Goal: Task Accomplishment & Management: Manage account settings

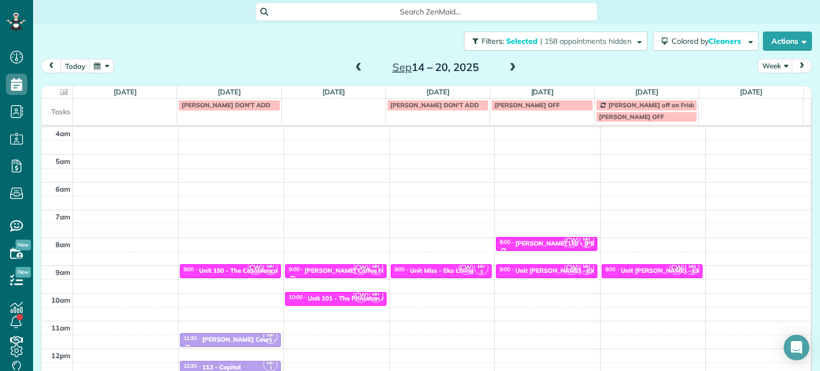
scroll to position [83, 0]
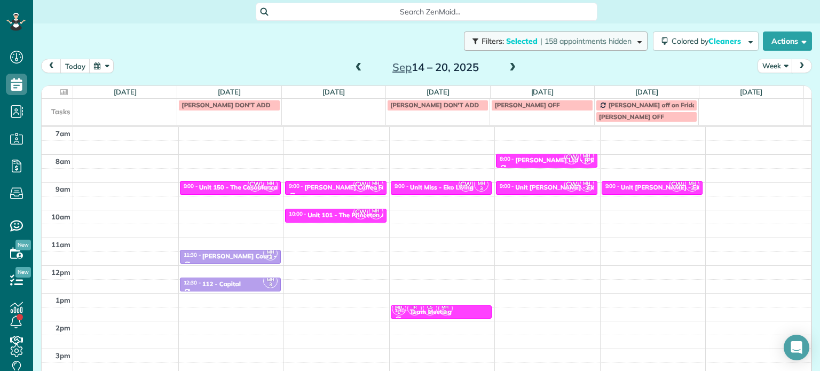
click at [588, 40] on span "| 158 appointments hidden" at bounding box center [585, 41] width 91 height 10
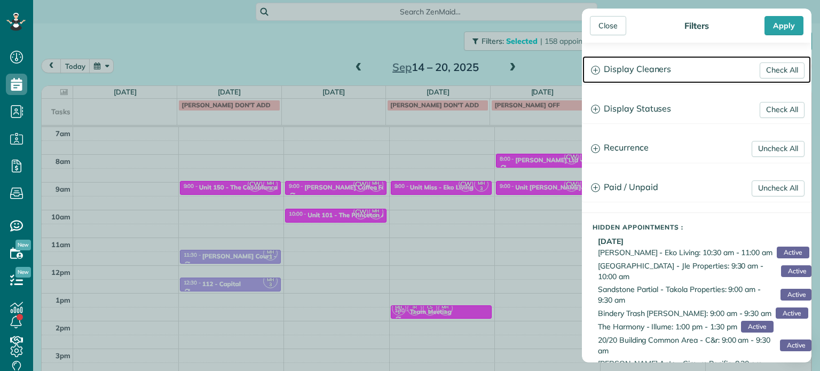
click at [657, 73] on h3 "Display Cleaners" at bounding box center [696, 69] width 228 height 27
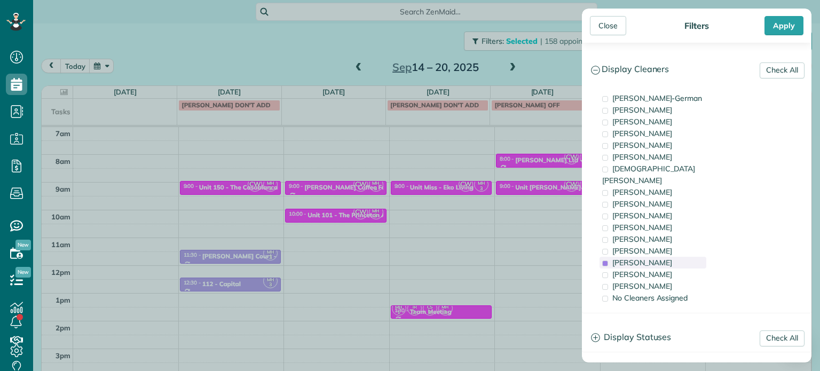
click at [672, 257] on div "[PERSON_NAME]" at bounding box center [653, 263] width 107 height 12
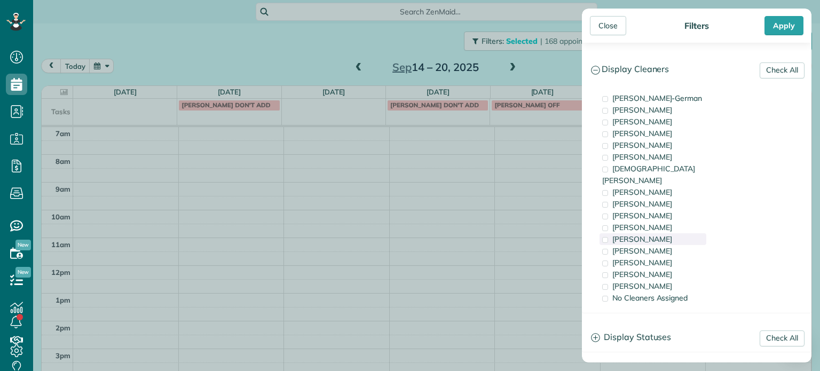
click at [669, 234] on span "[PERSON_NAME]" at bounding box center [642, 239] width 60 height 10
click at [670, 245] on div "[PERSON_NAME]" at bounding box center [653, 251] width 107 height 12
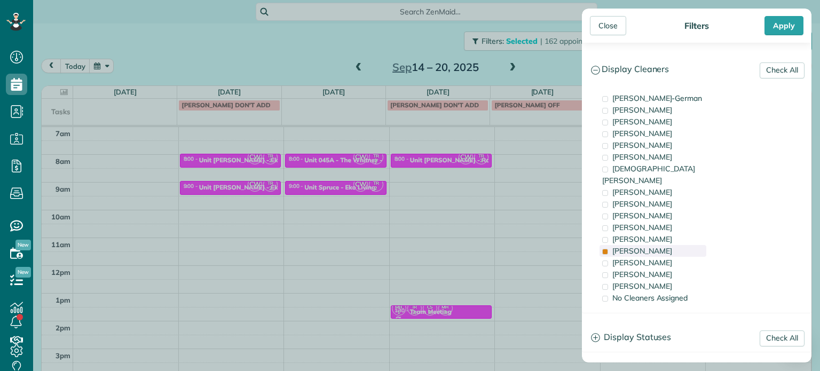
click at [670, 245] on div "[PERSON_NAME]" at bounding box center [653, 251] width 107 height 12
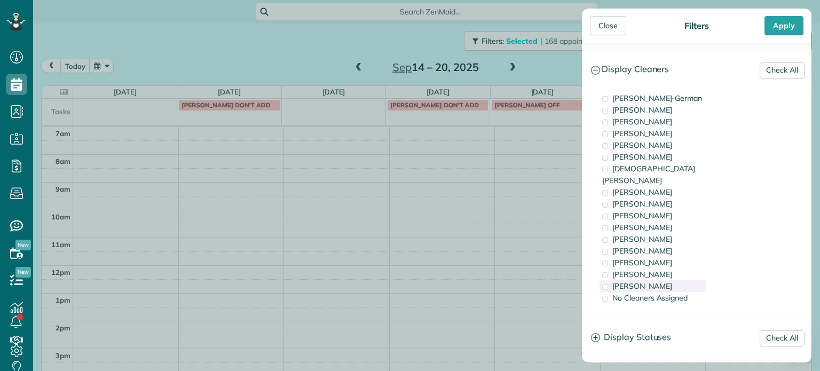
click at [681, 280] on div "[PERSON_NAME]" at bounding box center [653, 286] width 107 height 12
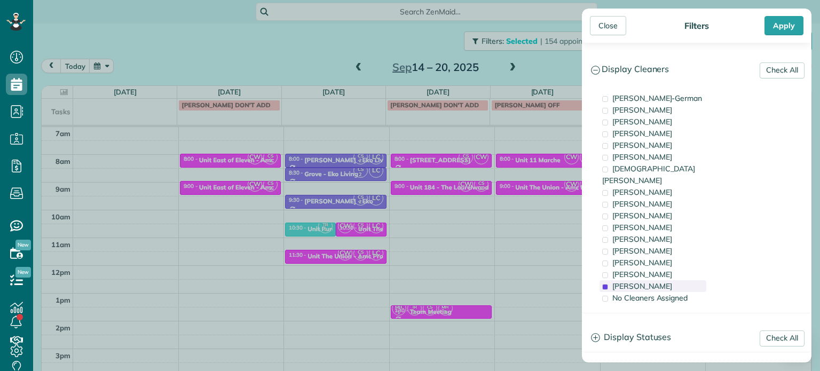
click at [681, 280] on div "[PERSON_NAME]" at bounding box center [653, 286] width 107 height 12
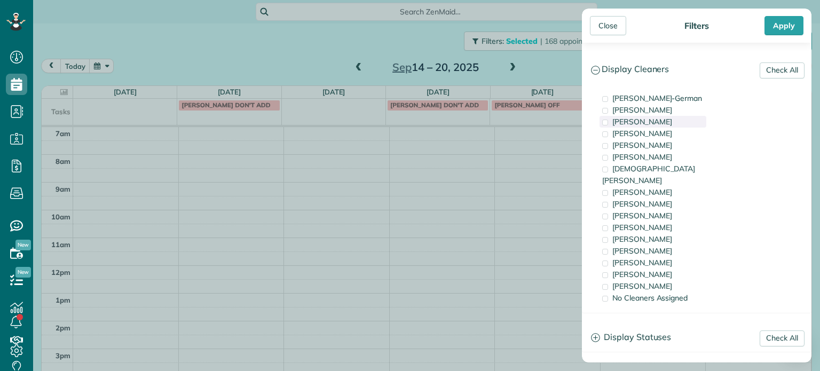
click at [666, 125] on span "[PERSON_NAME]" at bounding box center [642, 122] width 60 height 10
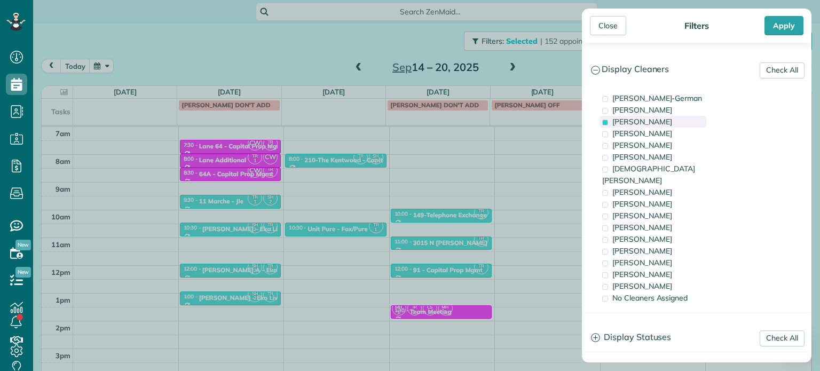
click at [666, 125] on span "[PERSON_NAME]" at bounding box center [642, 122] width 60 height 10
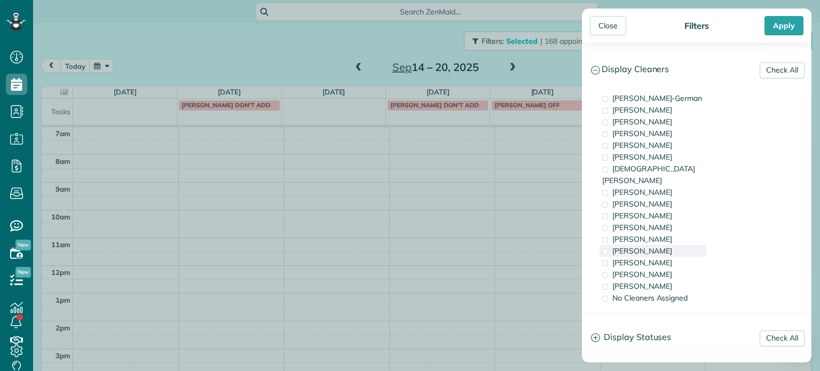
click at [664, 245] on div "[PERSON_NAME]" at bounding box center [653, 251] width 107 height 12
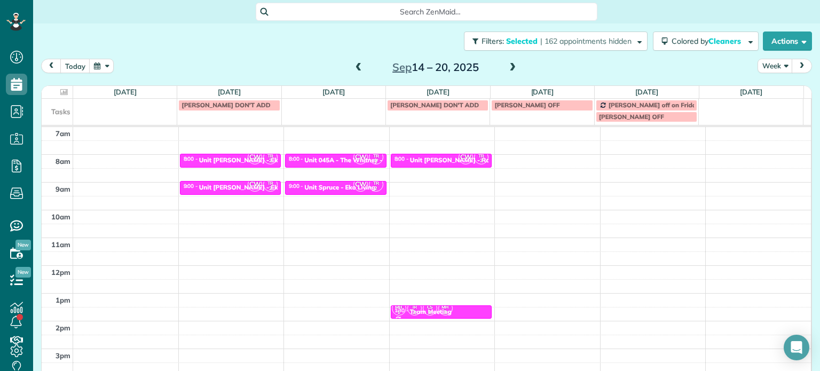
click at [450, 169] on div "Close Filters Apply Check All Display Cleaners [PERSON_NAME]-German [PERSON_NAM…" at bounding box center [410, 185] width 820 height 371
click at [439, 156] on div "Unit [PERSON_NAME] - Rcm Properties" at bounding box center [468, 159] width 117 height 7
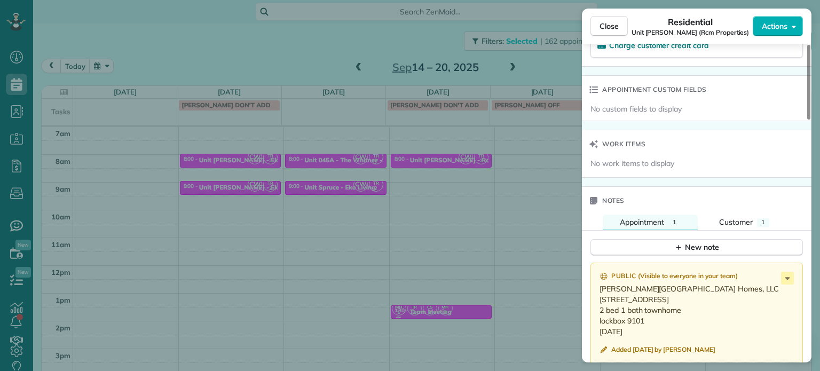
scroll to position [747, 0]
drag, startPoint x: 497, startPoint y: 168, endPoint x: 466, endPoint y: 141, distance: 40.9
click at [496, 168] on div "Close Residential Unit [PERSON_NAME] (Rcm Properties) Actions Status Active Uni…" at bounding box center [410, 185] width 820 height 371
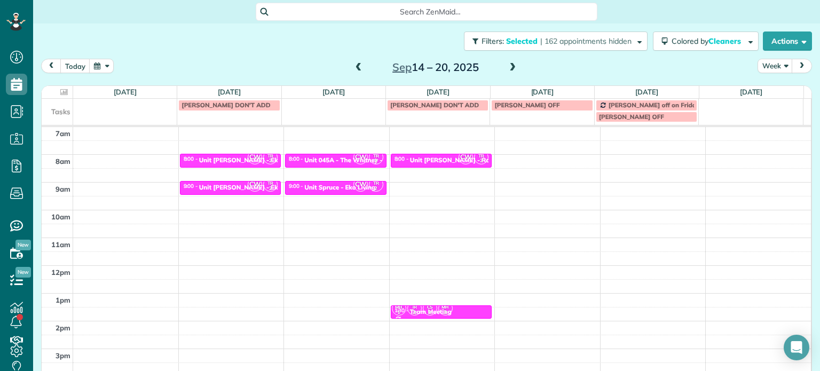
click at [508, 68] on span at bounding box center [513, 68] width 12 height 10
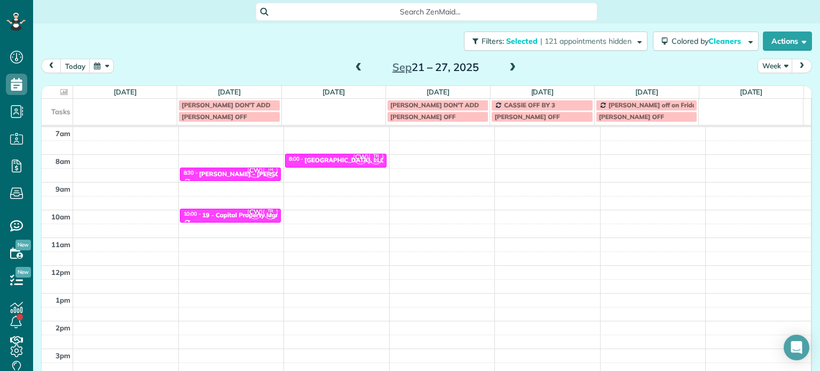
click at [508, 68] on span at bounding box center [513, 68] width 12 height 10
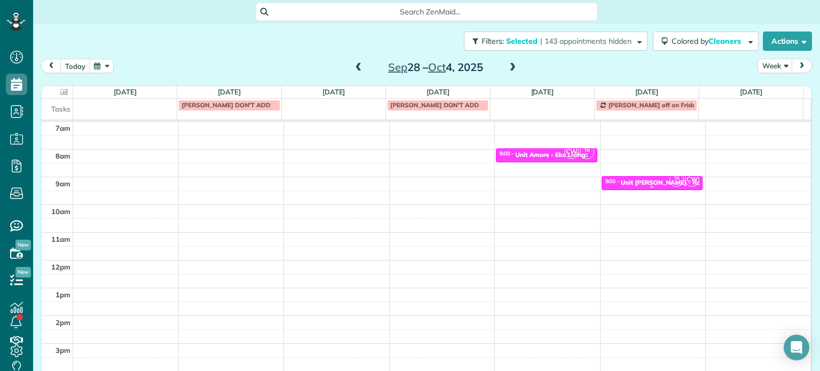
click at [653, 179] on div "Unit [PERSON_NAME] - Rcm Properties" at bounding box center [679, 182] width 117 height 7
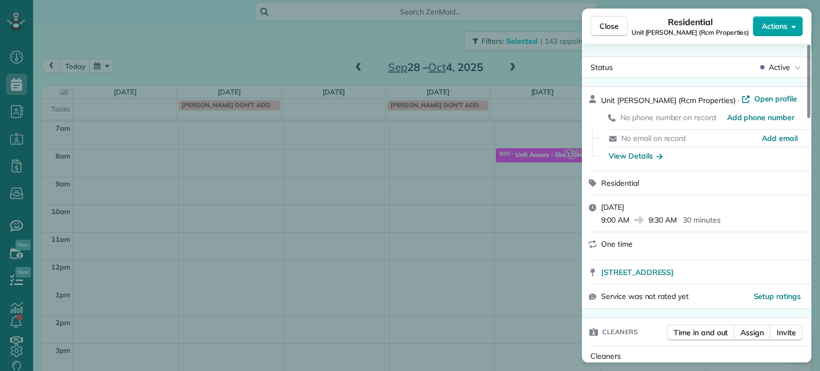
click at [784, 20] on button "Actions" at bounding box center [778, 26] width 50 height 20
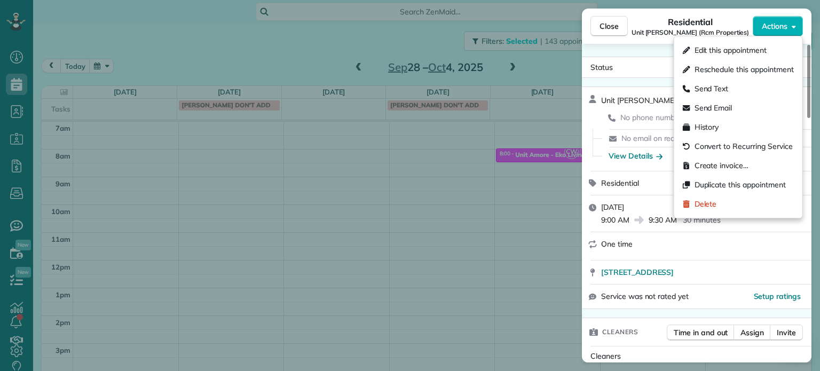
click at [750, 49] on span "Edit this appointment" at bounding box center [731, 50] width 72 height 11
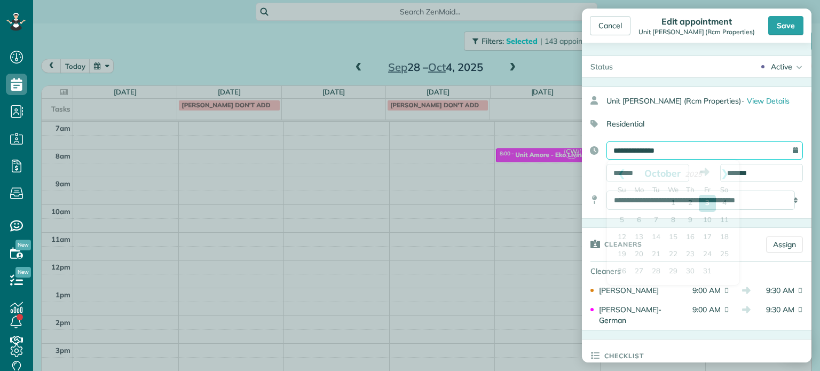
click at [688, 147] on input "**********" at bounding box center [704, 150] width 196 height 18
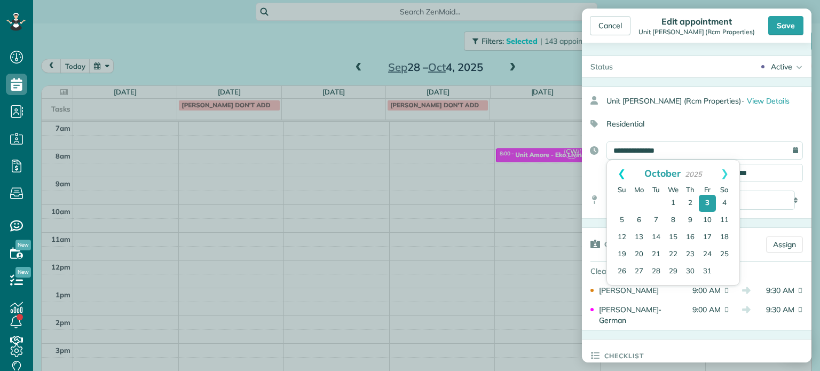
click at [619, 170] on link "Prev" at bounding box center [621, 173] width 29 height 27
click at [675, 253] on link "24" at bounding box center [673, 255] width 17 height 17
type input "**********"
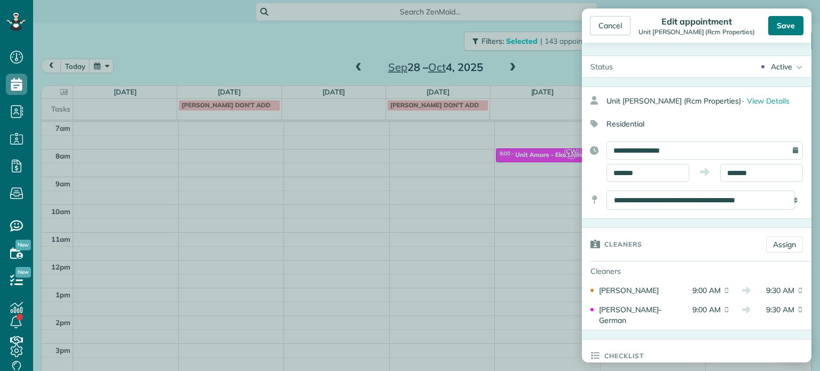
click at [791, 24] on div "Save" at bounding box center [785, 25] width 35 height 19
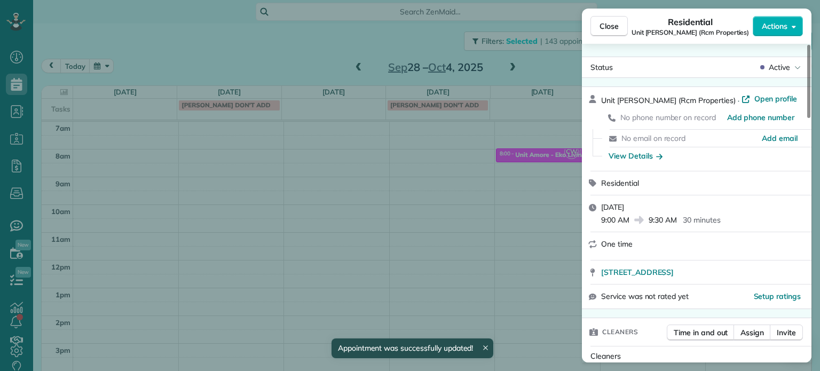
click at [542, 62] on div "Close Residential Unit [PERSON_NAME] (Rcm Properties) Actions Status Active Uni…" at bounding box center [410, 185] width 820 height 371
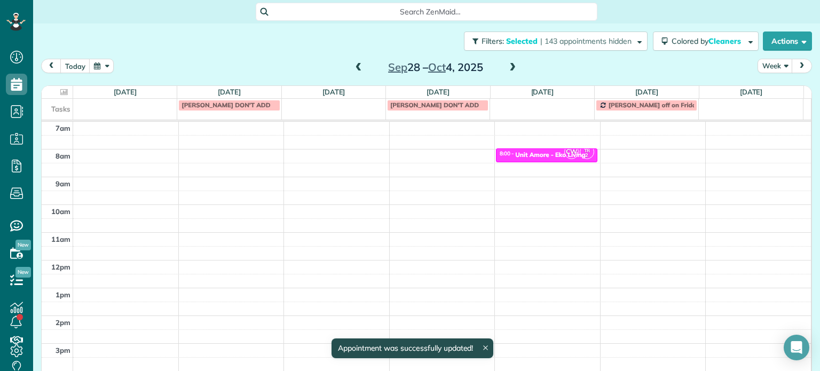
click at [356, 65] on span at bounding box center [359, 68] width 12 height 10
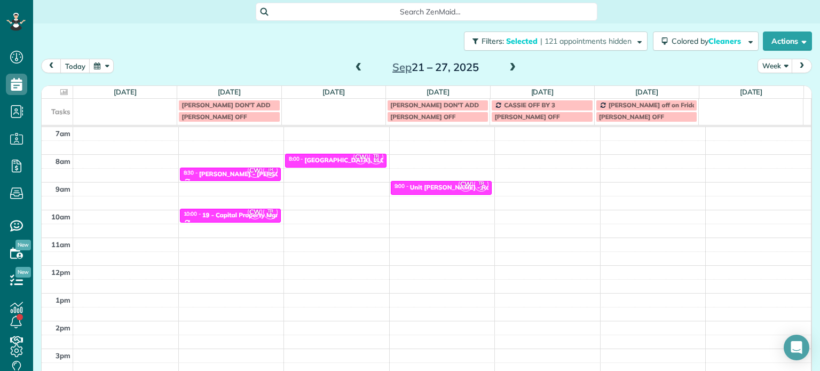
click at [353, 62] on span at bounding box center [359, 68] width 12 height 16
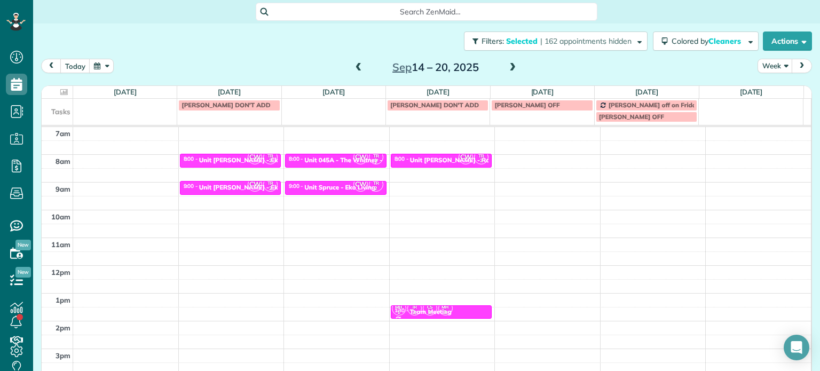
click at [353, 63] on span at bounding box center [359, 68] width 12 height 10
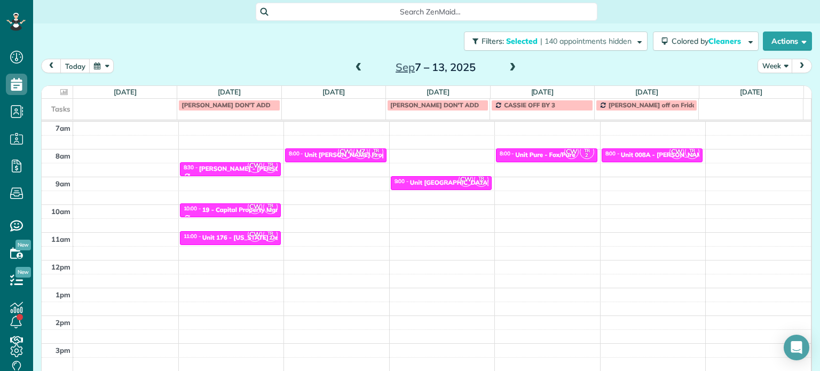
click at [507, 67] on span at bounding box center [513, 68] width 12 height 10
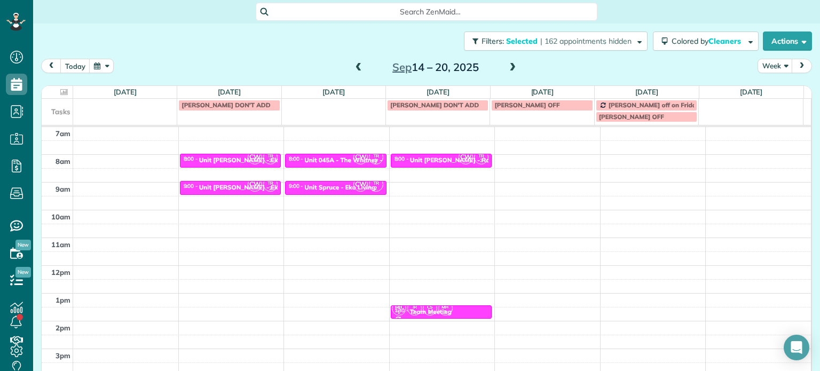
click at [538, 156] on div "4am 5am 6am 7am 8am 9am 10am 11am 12pm 1pm 2pm 3pm 4pm 5pm CW TR 2 8:00 - 8:30 …" at bounding box center [426, 238] width 769 height 388
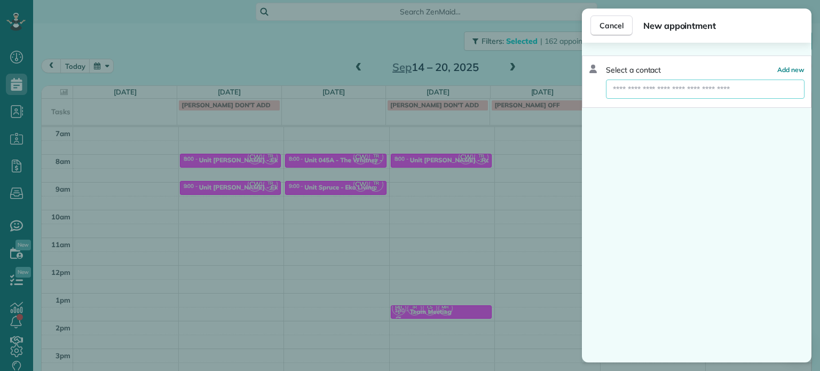
click at [634, 91] on input "text" at bounding box center [705, 89] width 199 height 19
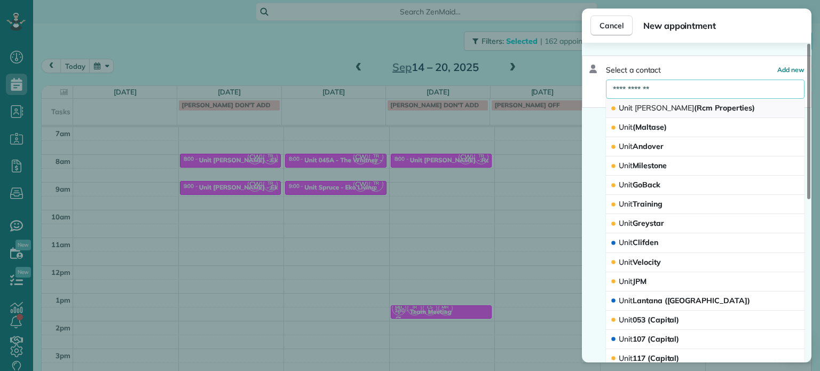
type input "**********"
click at [660, 106] on span "[PERSON_NAME]" at bounding box center [665, 108] width 60 height 10
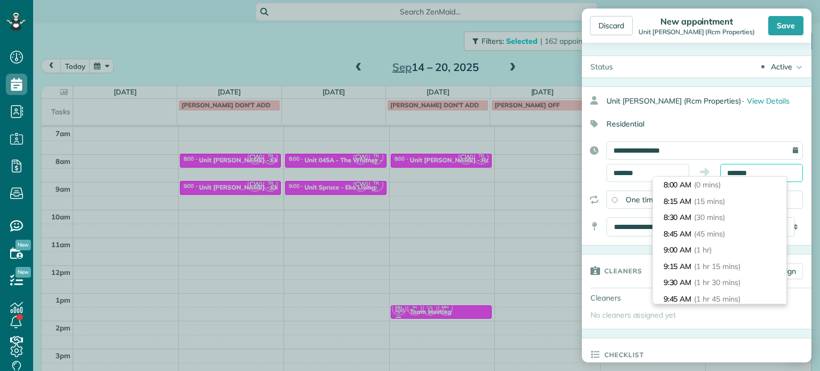
click at [732, 171] on input "*******" at bounding box center [761, 173] width 83 height 18
type input "*******"
click at [712, 215] on span "(30 mins)" at bounding box center [711, 217] width 33 height 10
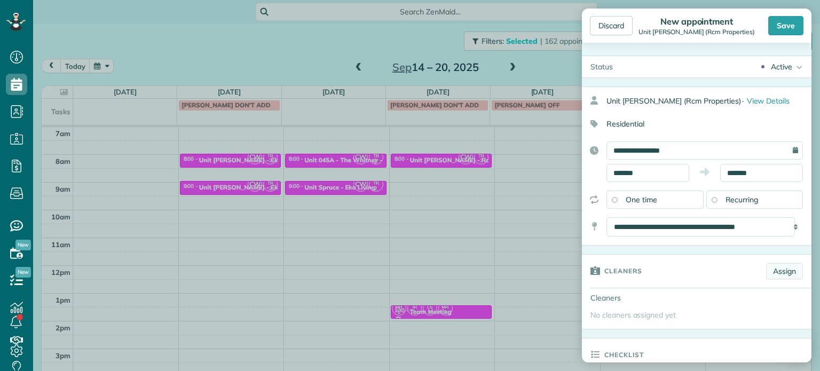
click at [766, 266] on link "Assign" at bounding box center [784, 271] width 37 height 16
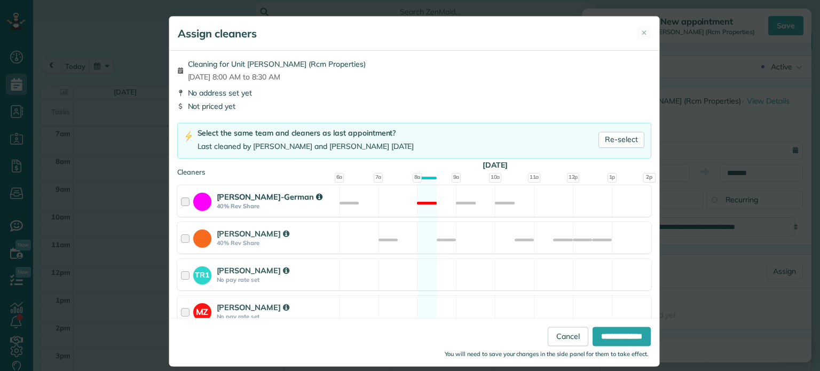
click at [566, 200] on div "[PERSON_NAME]-German 40% Rev Share Not available" at bounding box center [414, 200] width 474 height 31
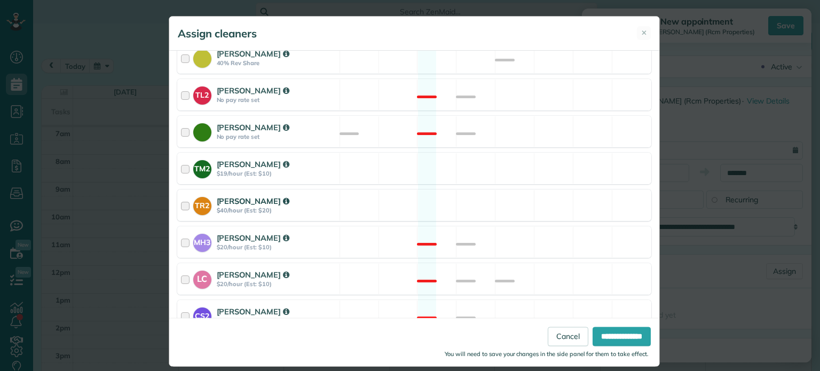
scroll to position [450, 0]
click at [527, 194] on div "TR2 [PERSON_NAME] $40/hour (Est: $20) Available" at bounding box center [414, 203] width 474 height 31
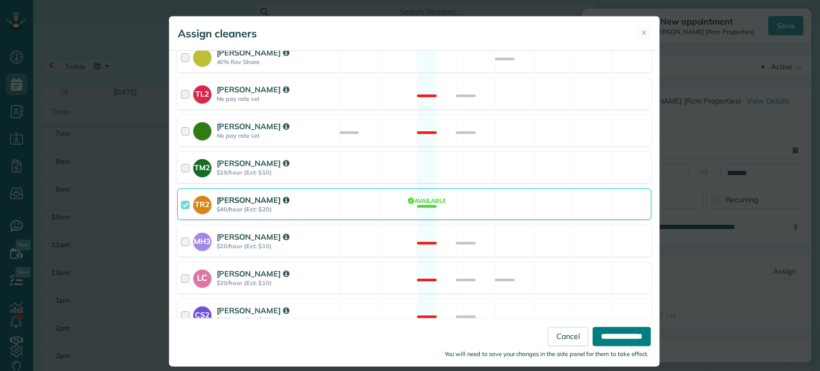
click at [622, 330] on input "**********" at bounding box center [622, 336] width 58 height 19
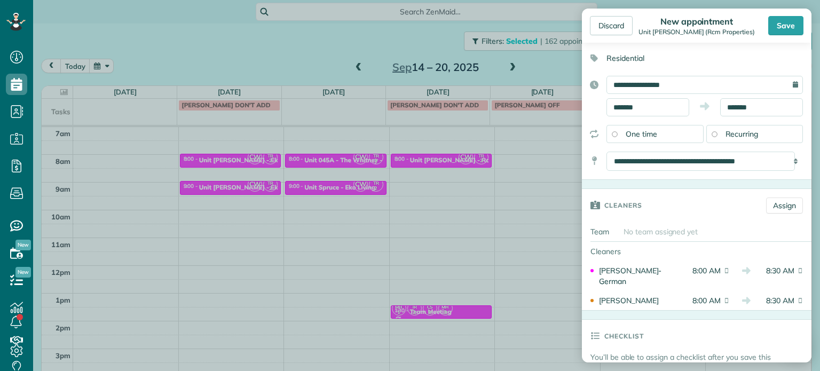
scroll to position [267, 0]
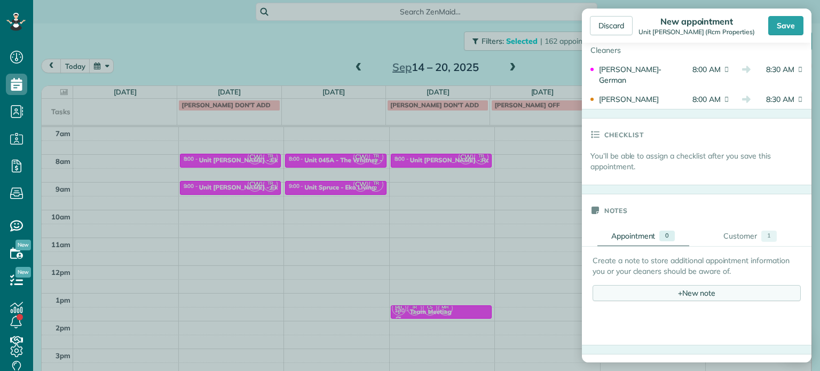
click at [668, 288] on div "+ New note" at bounding box center [697, 293] width 208 height 16
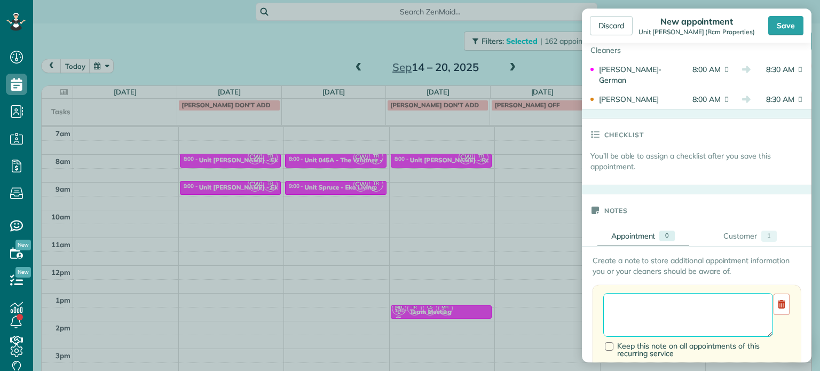
drag, startPoint x: 668, startPoint y: 288, endPoint x: 674, endPoint y: 303, distance: 16.1
click at [674, 303] on textarea at bounding box center [688, 315] width 170 height 44
paste textarea "**********"
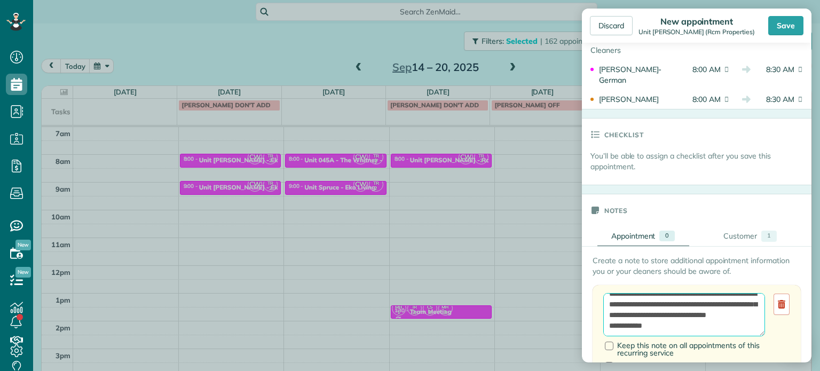
click at [692, 319] on textarea "**********" at bounding box center [684, 315] width 162 height 44
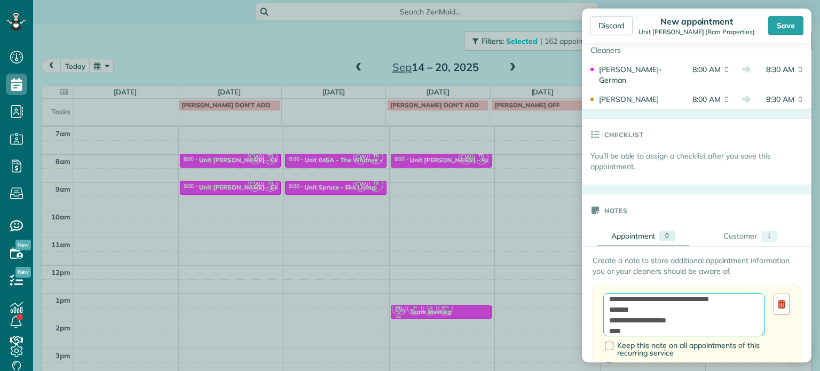
scroll to position [5, 0]
type textarea "**********"
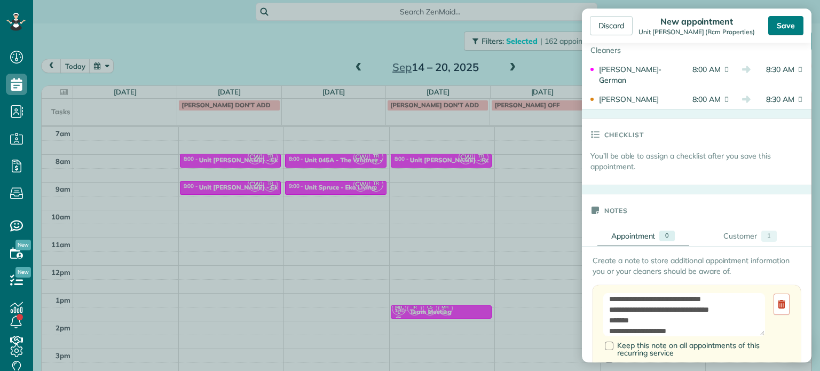
click at [778, 33] on div "Save" at bounding box center [785, 25] width 35 height 19
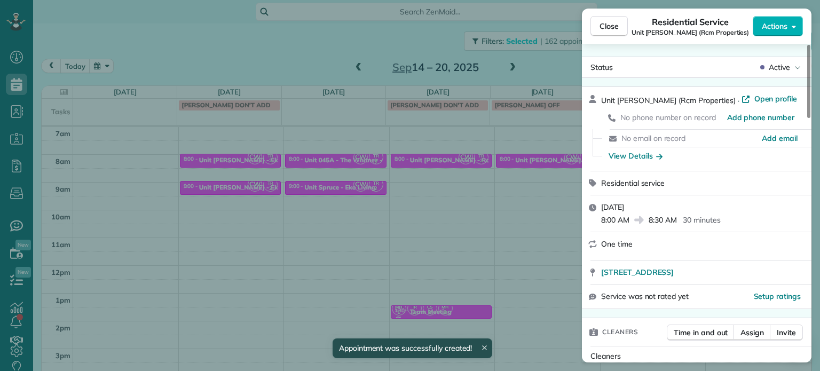
click at [216, 27] on div "Close Residential Service Unit [GEOGRAPHIC_DATA] (Rcm Properties) Actions Statu…" at bounding box center [410, 185] width 820 height 371
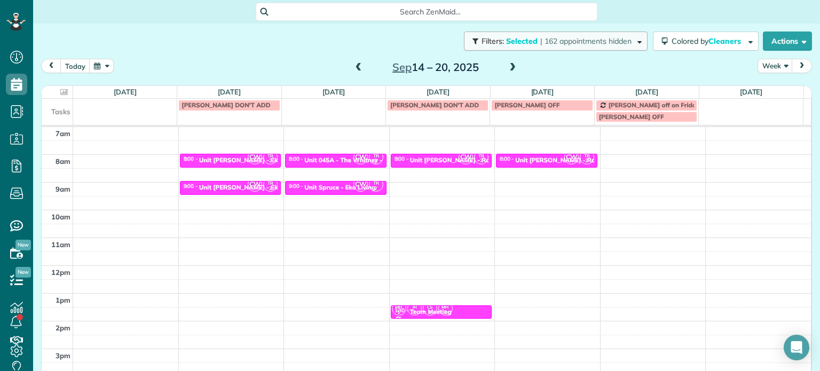
click at [565, 44] on span "| 162 appointments hidden" at bounding box center [585, 41] width 91 height 10
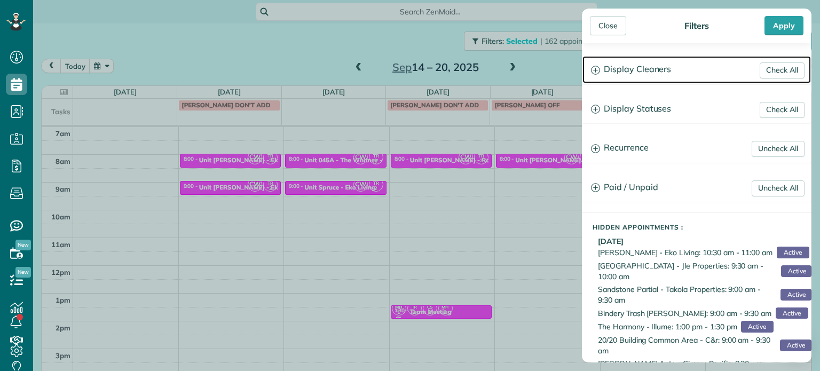
click at [642, 69] on h3 "Display Cleaners" at bounding box center [696, 69] width 228 height 27
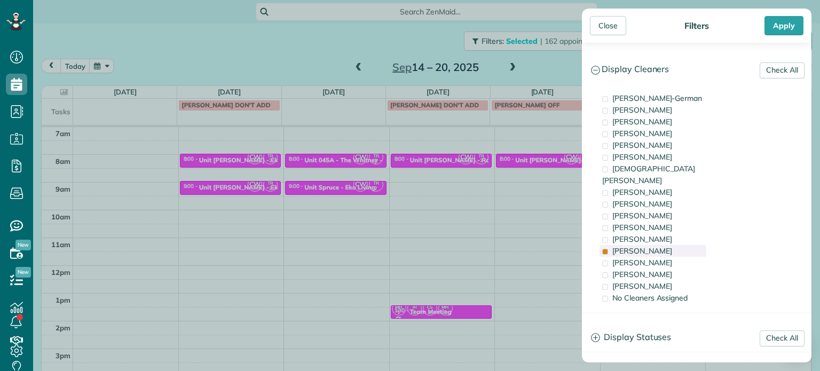
click at [644, 246] on span "[PERSON_NAME]" at bounding box center [642, 251] width 60 height 10
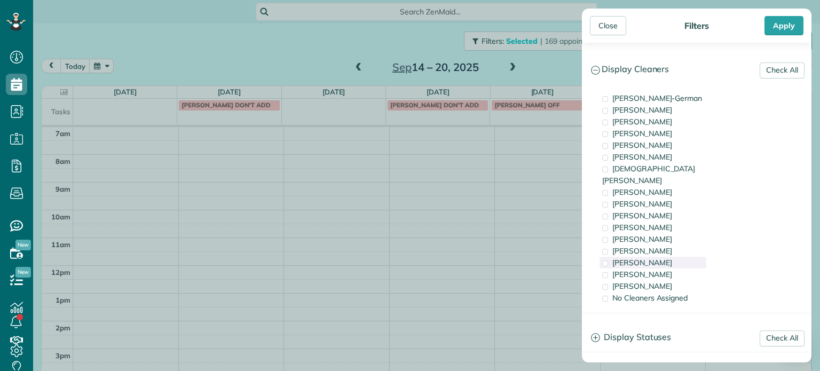
click at [647, 258] on span "[PERSON_NAME]" at bounding box center [642, 263] width 60 height 10
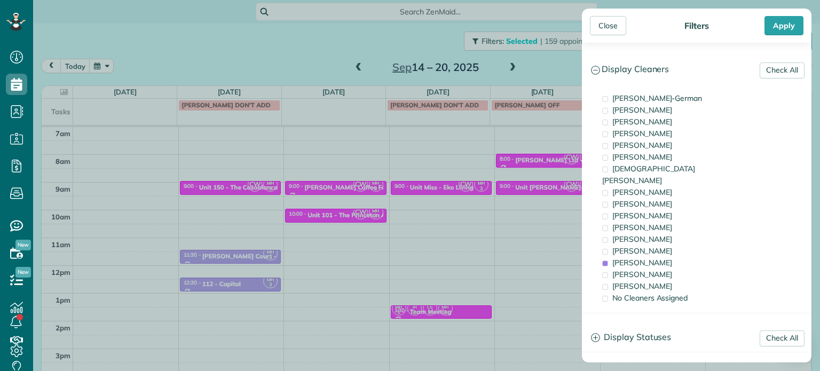
click at [524, 202] on div "Close Filters Apply Check All Display Cleaners [PERSON_NAME]-German [PERSON_NAM…" at bounding box center [410, 185] width 820 height 371
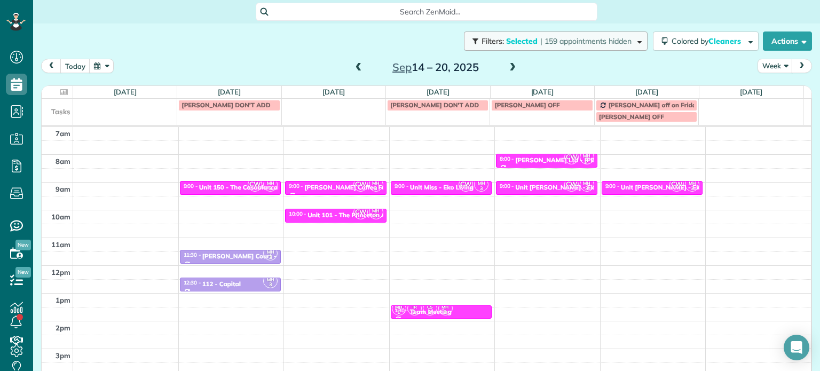
click at [589, 49] on button "Filters: Selected | 159 appointments hidden" at bounding box center [556, 40] width 184 height 19
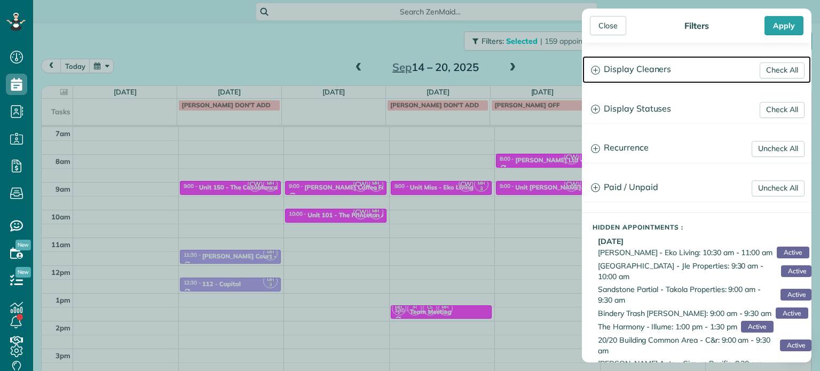
click at [660, 82] on h3 "Display Cleaners" at bounding box center [696, 69] width 228 height 27
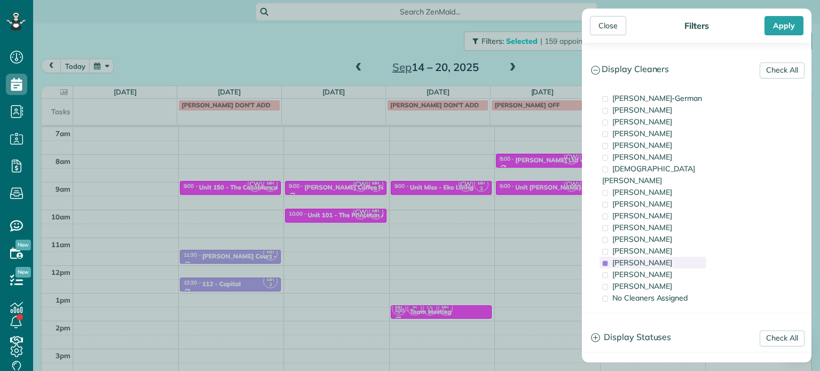
click at [654, 258] on span "[PERSON_NAME]" at bounding box center [642, 263] width 60 height 10
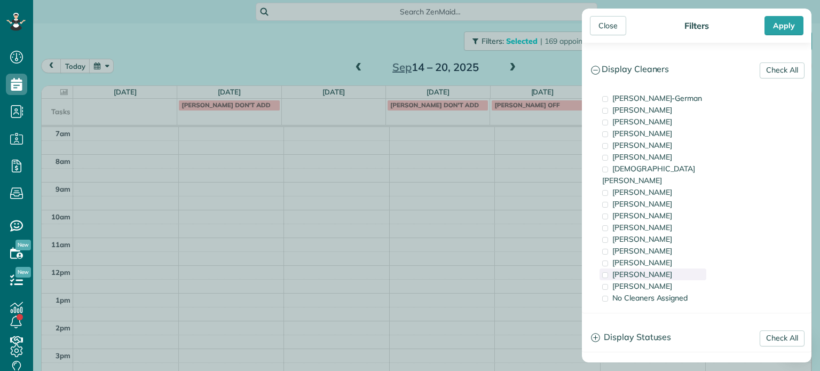
click at [661, 269] on div "[PERSON_NAME]" at bounding box center [653, 275] width 107 height 12
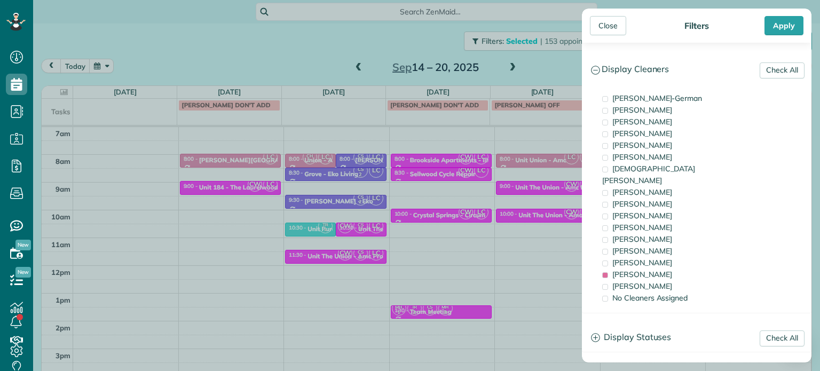
click at [488, 220] on div "Close Filters Apply Check All Display Cleaners [PERSON_NAME]-German [PERSON_NAM…" at bounding box center [410, 185] width 820 height 371
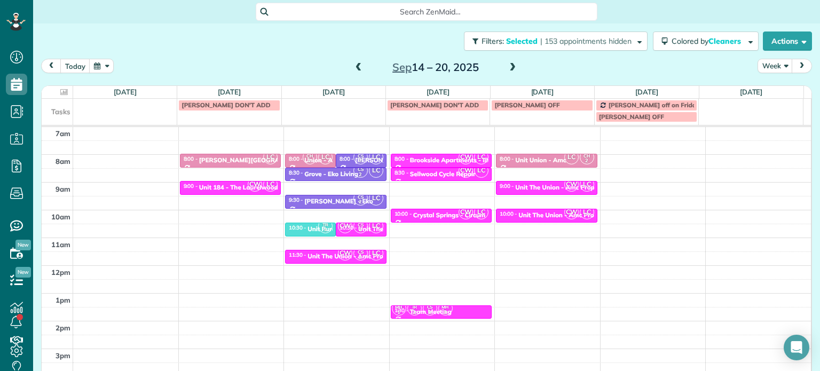
click at [356, 70] on span at bounding box center [359, 68] width 12 height 10
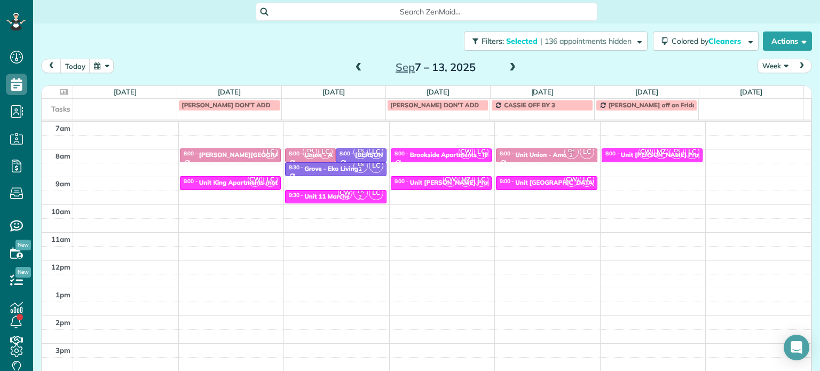
click at [356, 70] on span at bounding box center [359, 68] width 12 height 10
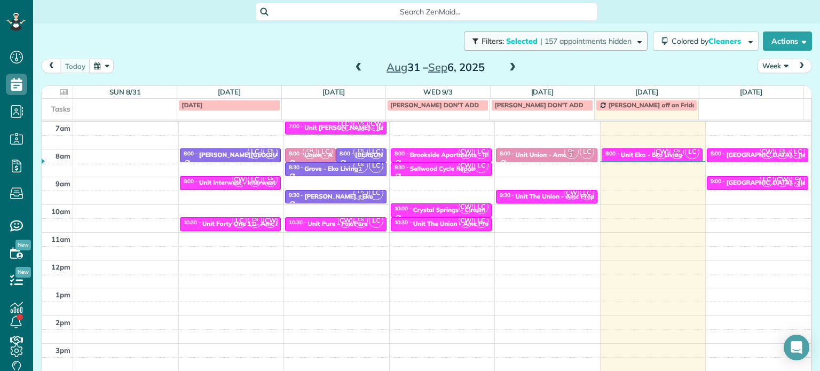
click at [603, 39] on span "| 157 appointments hidden" at bounding box center [585, 41] width 91 height 10
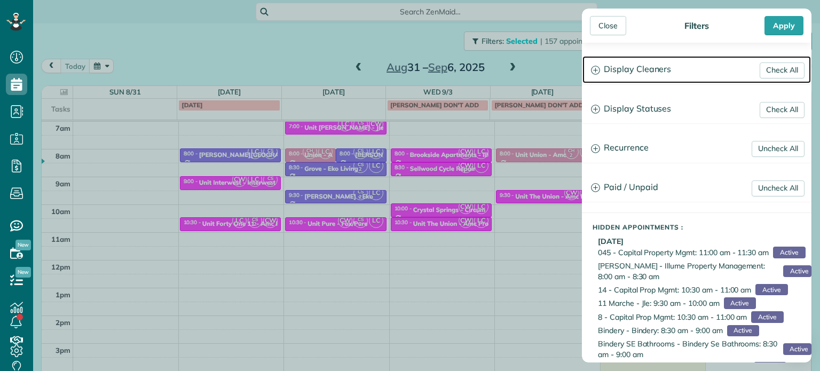
click at [667, 71] on h3 "Display Cleaners" at bounding box center [696, 69] width 228 height 27
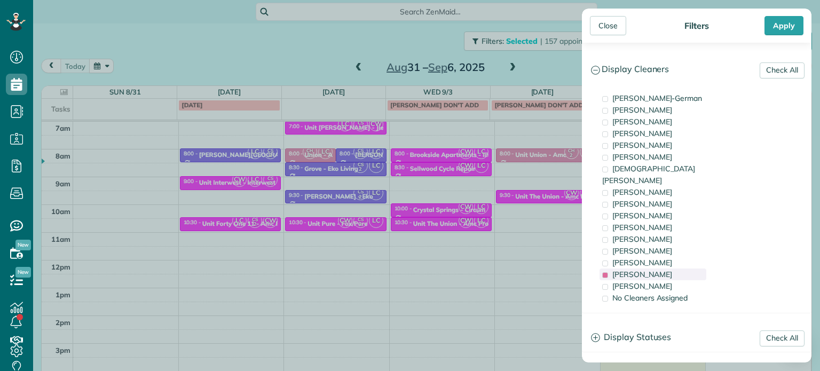
click at [667, 269] on div "[PERSON_NAME]" at bounding box center [653, 275] width 107 height 12
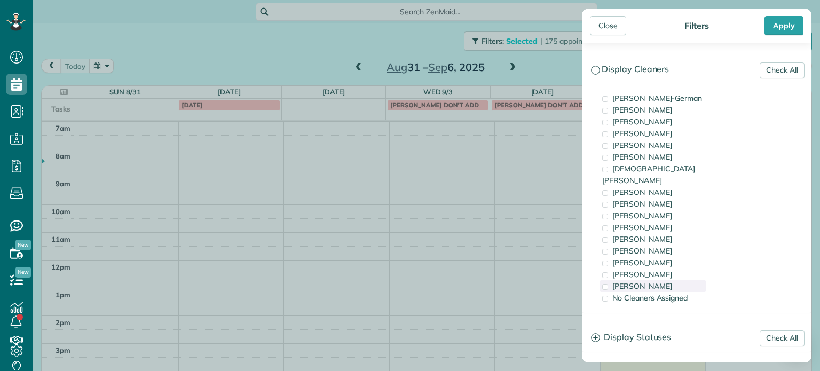
click at [671, 280] on div "[PERSON_NAME]" at bounding box center [653, 286] width 107 height 12
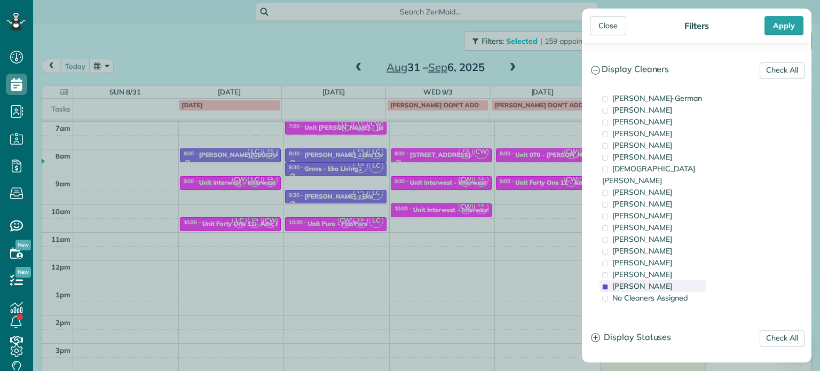
click at [671, 280] on div "[PERSON_NAME]" at bounding box center [653, 286] width 107 height 12
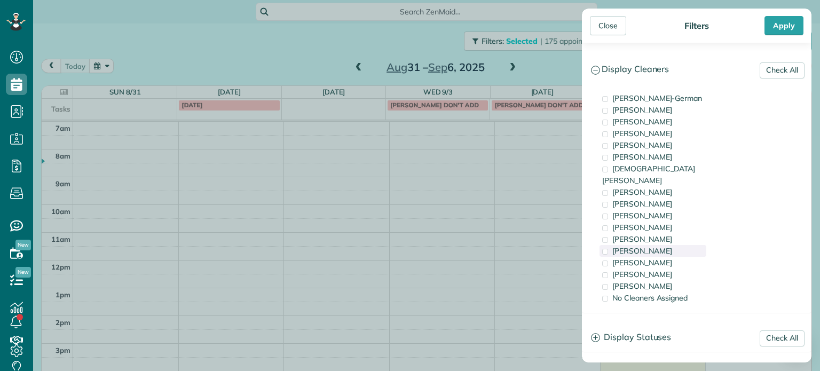
click at [663, 245] on div "[PERSON_NAME]" at bounding box center [653, 251] width 107 height 12
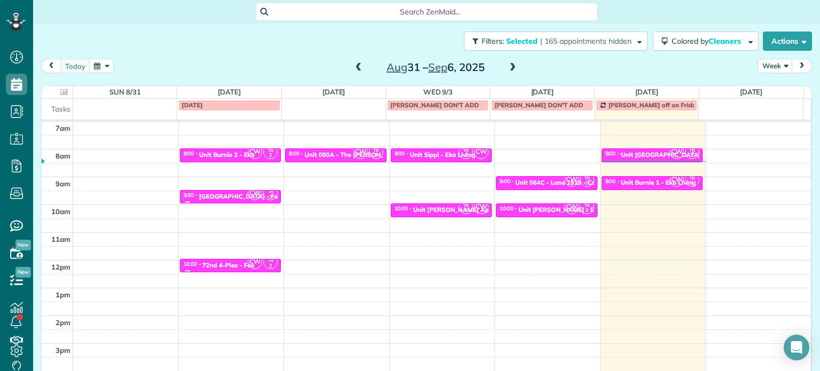
click at [454, 217] on div "Close Filters Apply Check All Display Cleaners [PERSON_NAME]-German [PERSON_NAM…" at bounding box center [410, 185] width 820 height 371
click at [625, 180] on div "Unit Burnie 1 - Eko Living" at bounding box center [658, 182] width 75 height 7
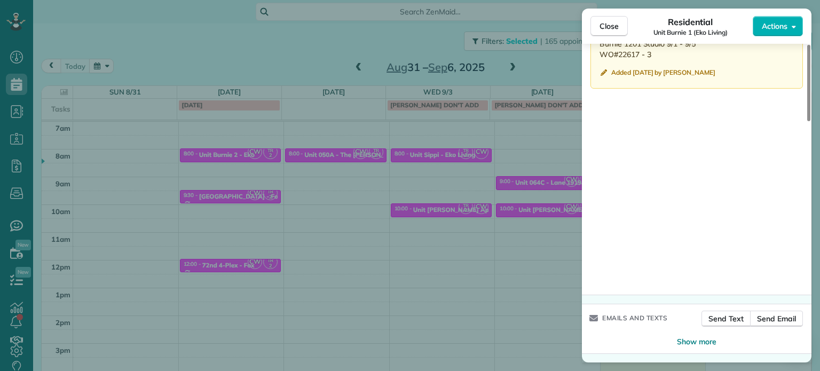
scroll to position [895, 0]
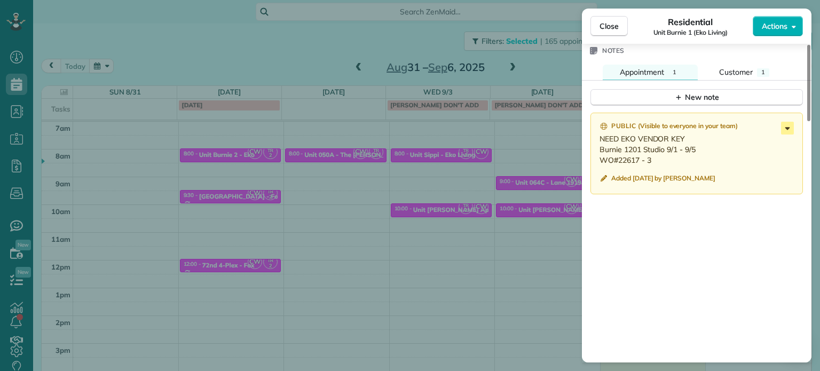
click at [784, 131] on icon at bounding box center [787, 128] width 13 height 13
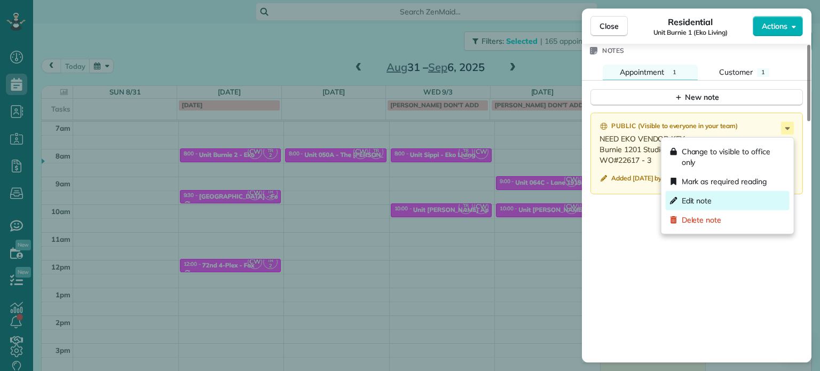
click at [727, 194] on div "Edit note" at bounding box center [728, 200] width 124 height 19
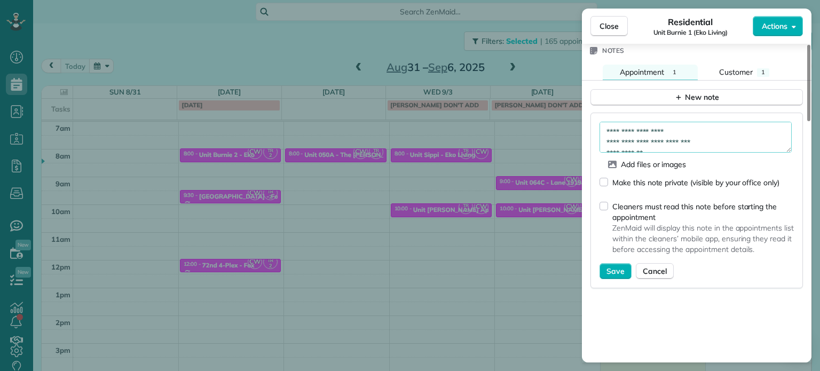
click at [703, 130] on textarea "**********" at bounding box center [696, 137] width 192 height 31
type textarea "**********"
click at [618, 273] on span "Save" at bounding box center [615, 271] width 18 height 11
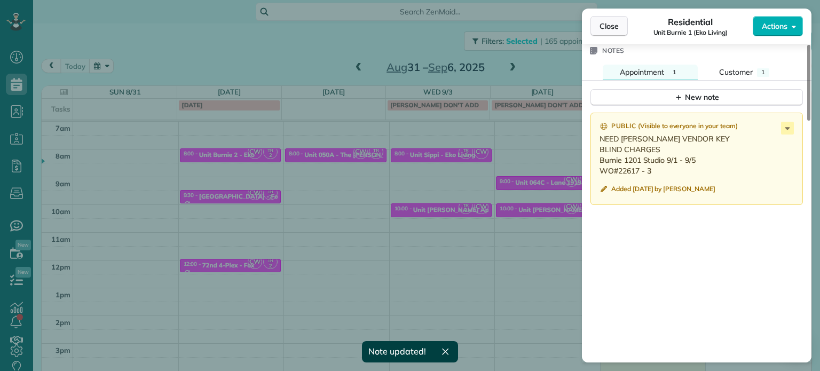
click at [609, 30] on span "Close" at bounding box center [609, 26] width 19 height 11
